Goal: Task Accomplishment & Management: Manage account settings

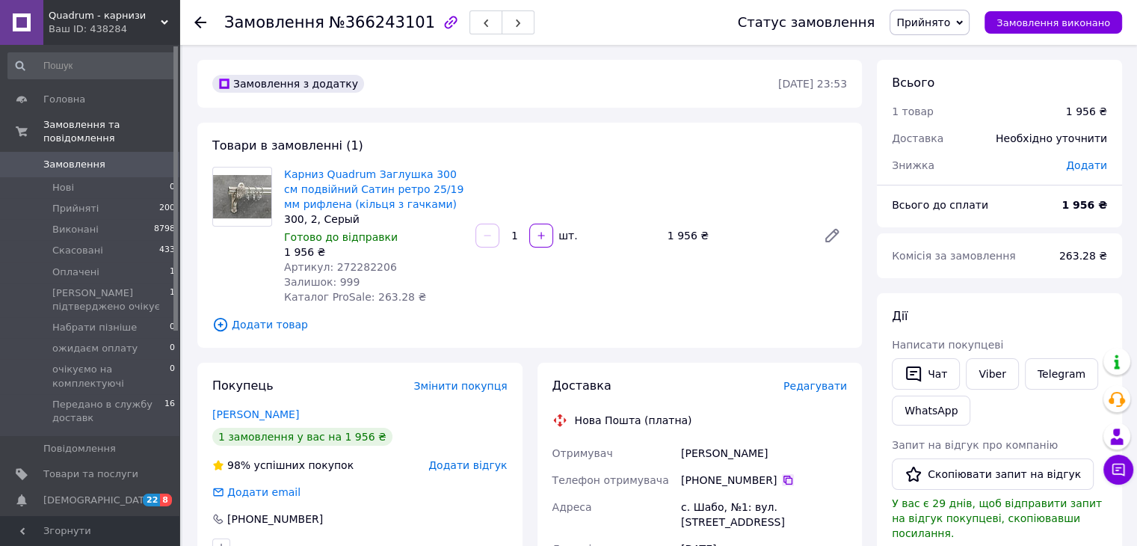
click at [782, 479] on icon at bounding box center [788, 480] width 12 height 12
click at [196, 22] on use at bounding box center [200, 22] width 12 height 12
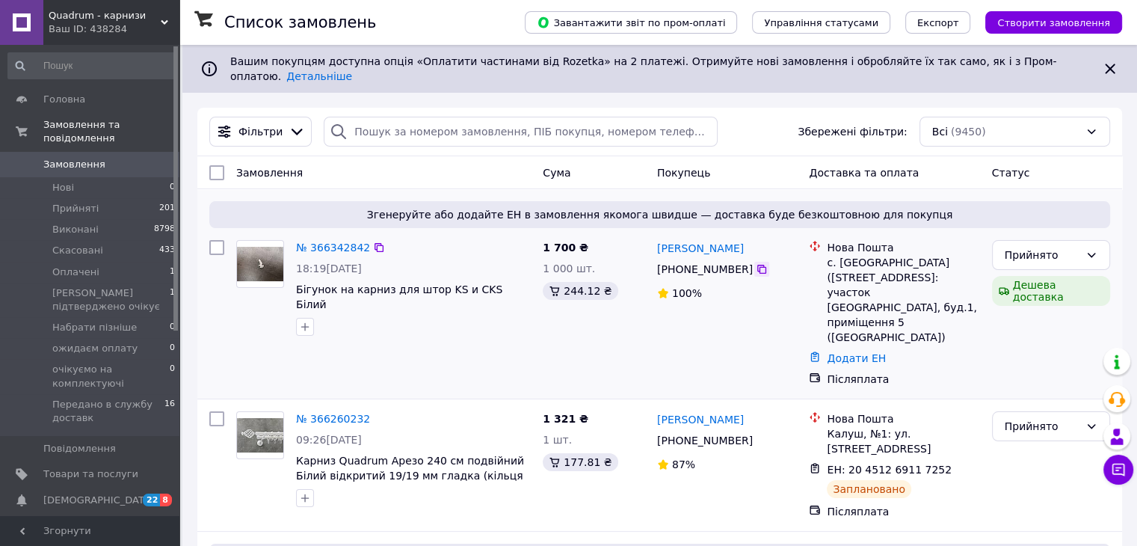
click at [756, 263] on icon at bounding box center [762, 269] width 12 height 12
